Goal: Complete application form

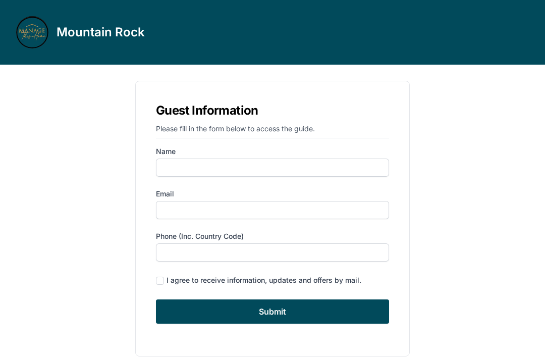
scroll to position [16, 0]
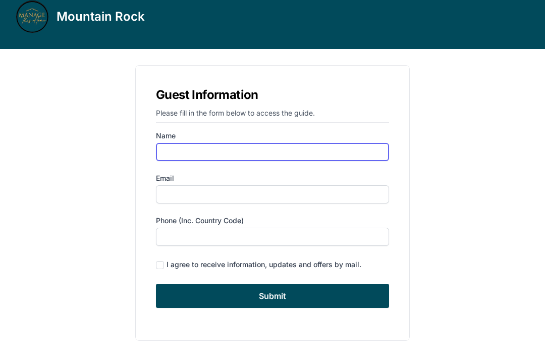
click at [245, 156] on input "Name" at bounding box center [272, 152] width 233 height 18
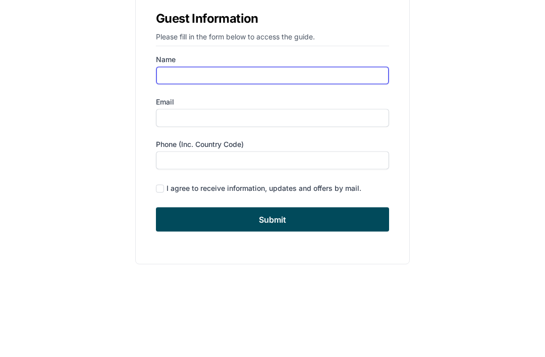
type input "[PERSON_NAME]"
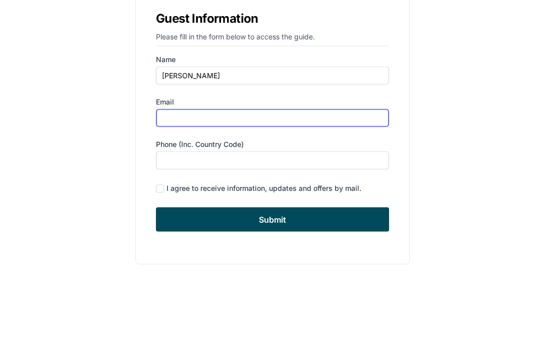
type input "[EMAIL_ADDRESS][DOMAIN_NAME]"
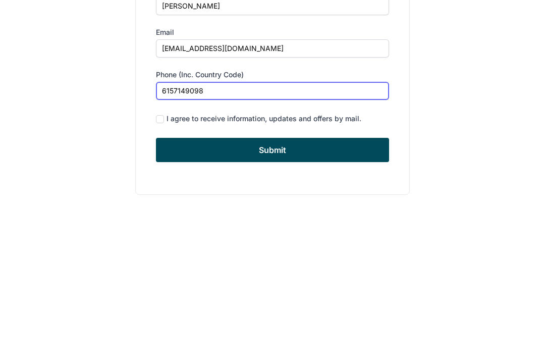
type input "6157149098"
click at [157, 261] on input "checkbox" at bounding box center [160, 265] width 8 height 8
checkbox input "true"
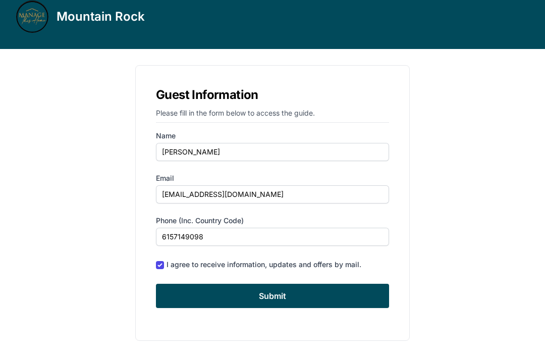
click at [345, 296] on input "Submit" at bounding box center [272, 296] width 233 height 24
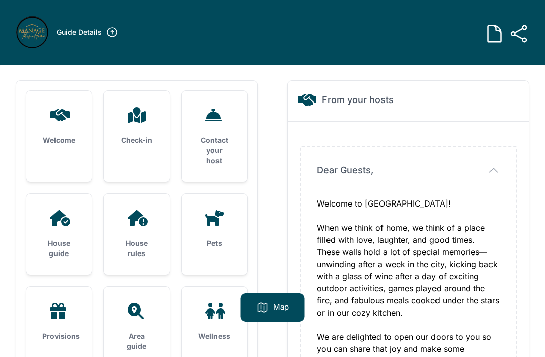
click at [50, 123] on div "Welcome" at bounding box center [59, 126] width 66 height 71
click at [132, 123] on icon at bounding box center [137, 115] width 24 height 16
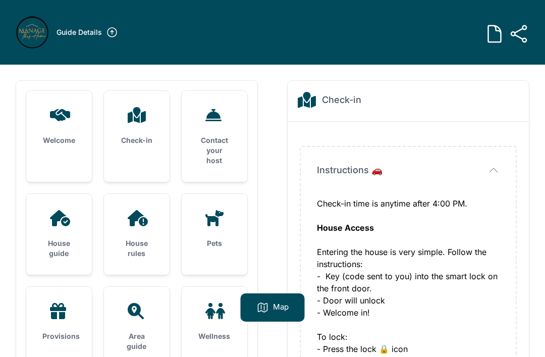
click at [284, 229] on div "Welcome Check-in Contact your host House guide House rules Pets" at bounding box center [272, 224] width 513 height 286
